Goal: Information Seeking & Learning: Learn about a topic

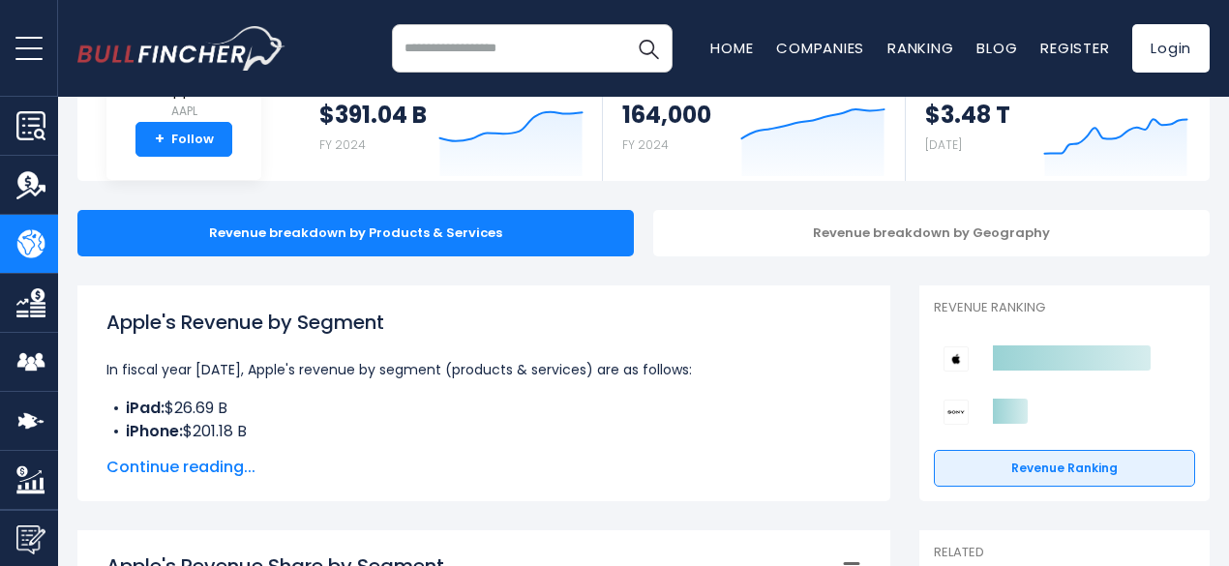
scroll to position [186, 0]
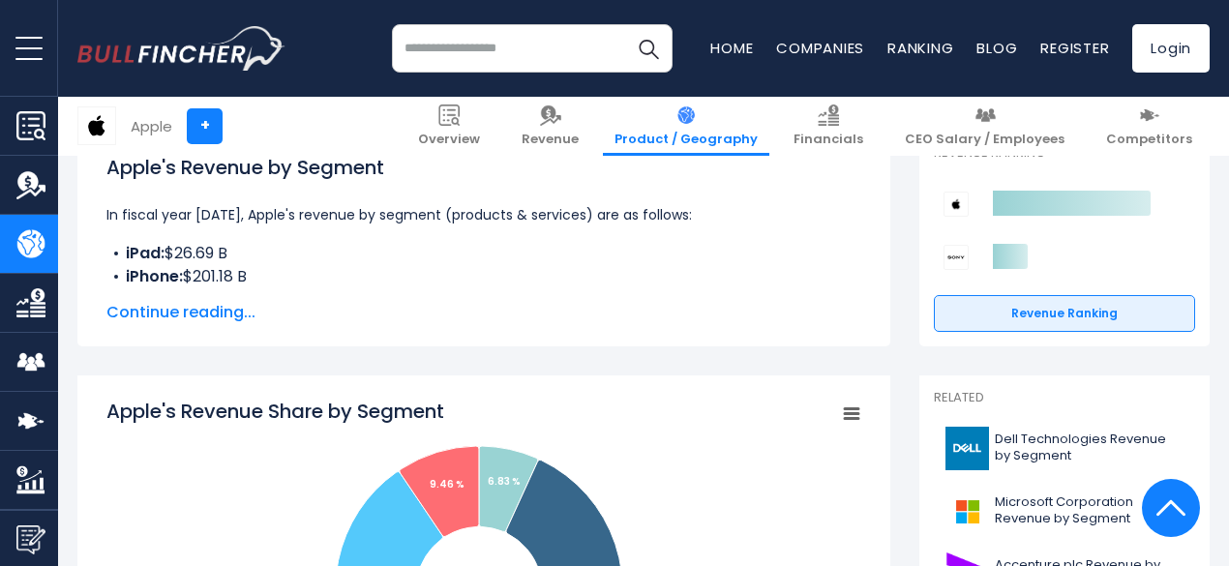
scroll to position [341, 0]
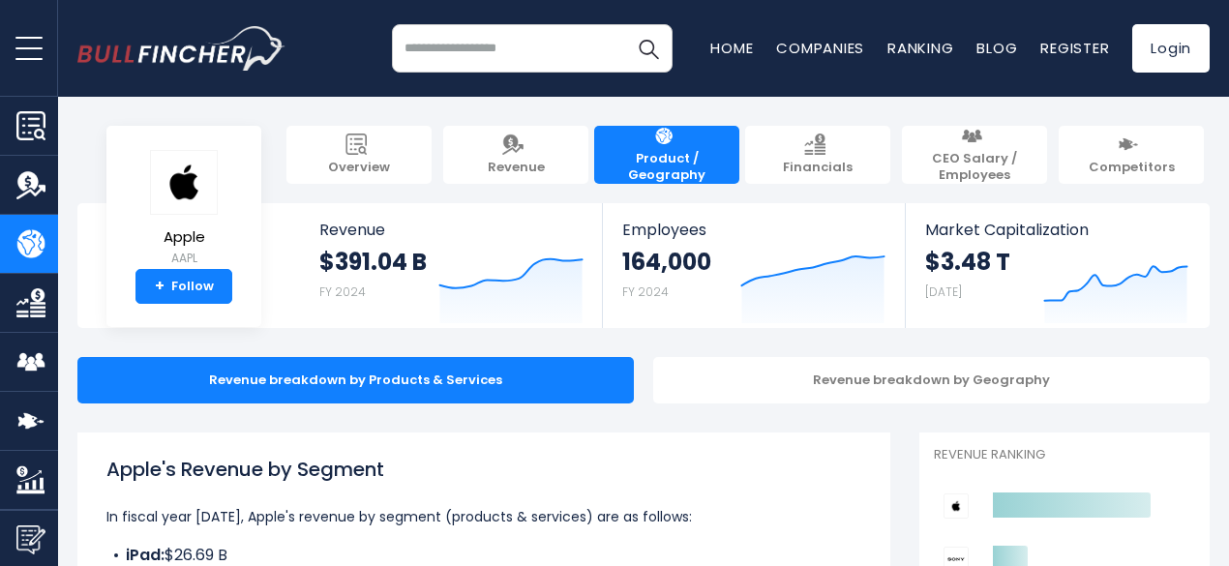
click at [25, 49] on button "open menu" at bounding box center [29, 48] width 58 height 96
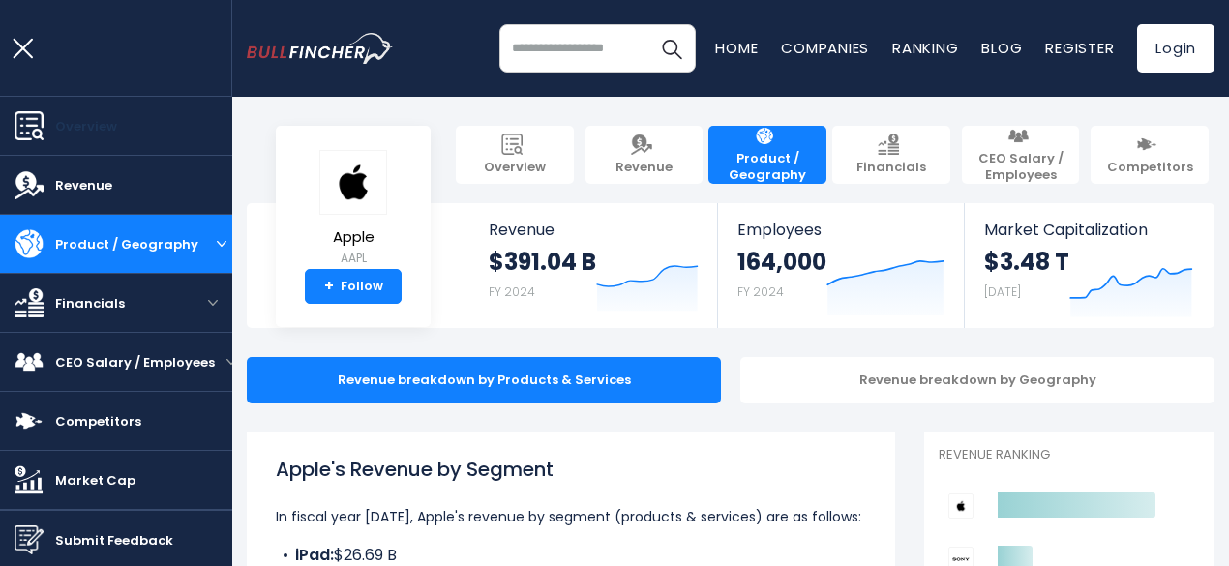
click at [45, 132] on link "Overview" at bounding box center [116, 126] width 232 height 58
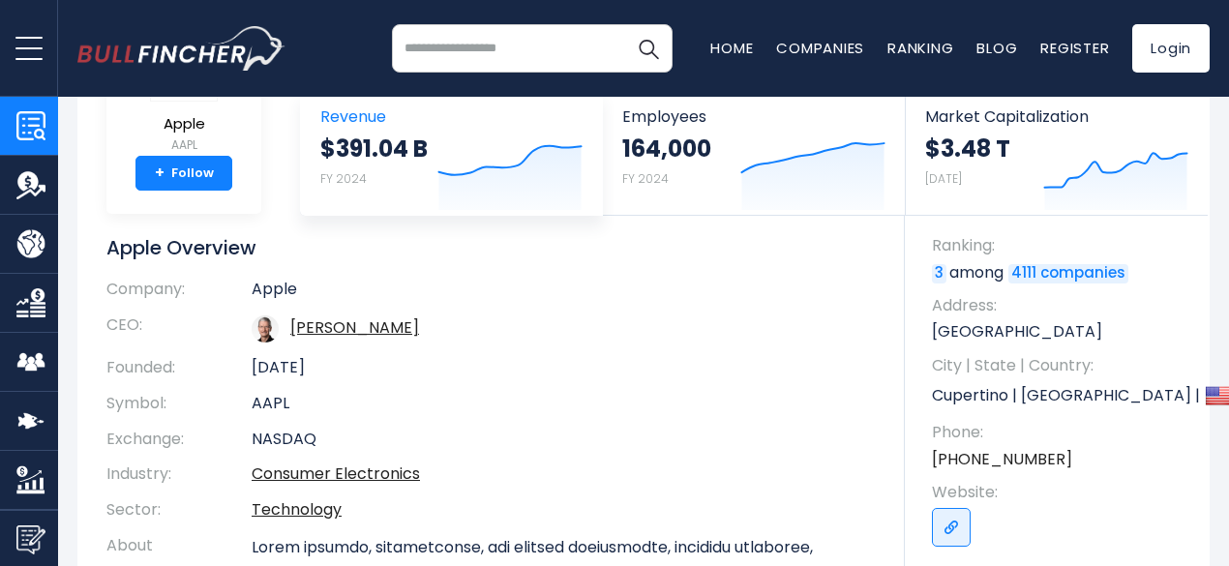
scroll to position [116, 0]
